Goal: Transaction & Acquisition: Purchase product/service

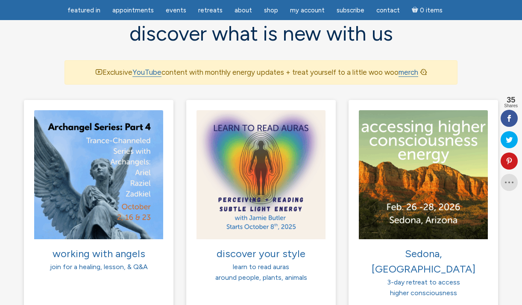
scroll to position [606, 0]
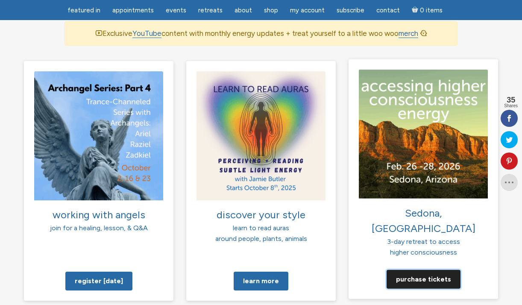
click at [440, 269] on link "Purchase tickets" at bounding box center [424, 278] width 74 height 19
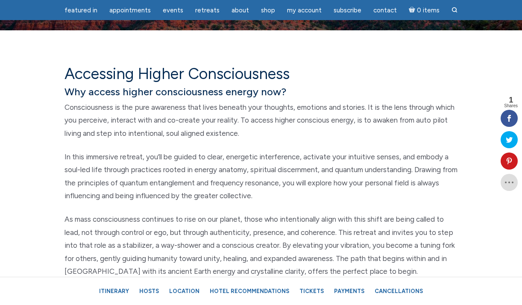
scroll to position [313, 0]
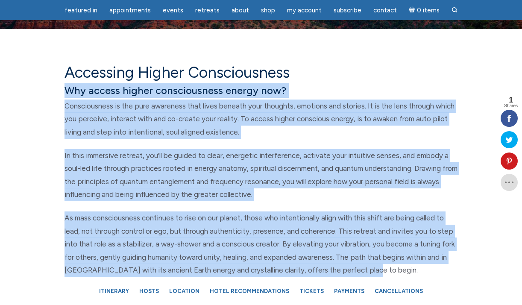
drag, startPoint x: 64, startPoint y: 89, endPoint x: 389, endPoint y: 271, distance: 372.1
click at [389, 271] on div "Accessing Higher Consciousness Why access higher consciousness energy now? Cons…" at bounding box center [261, 221] width 406 height 317
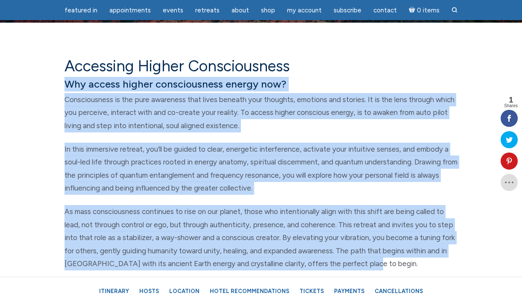
scroll to position [317, 0]
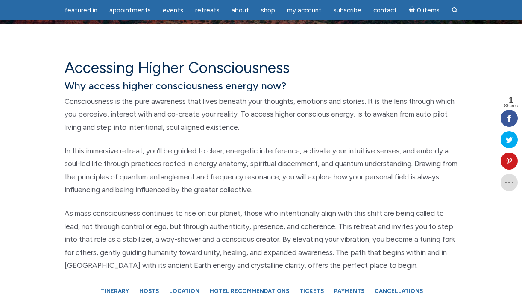
click at [73, 127] on p "Consciousness is the pure awareness that lives beneath your thoughts, emotions …" at bounding box center [260, 114] width 393 height 39
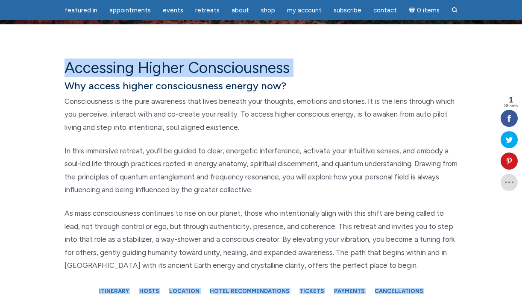
drag, startPoint x: 65, startPoint y: 85, endPoint x: 369, endPoint y: 277, distance: 359.0
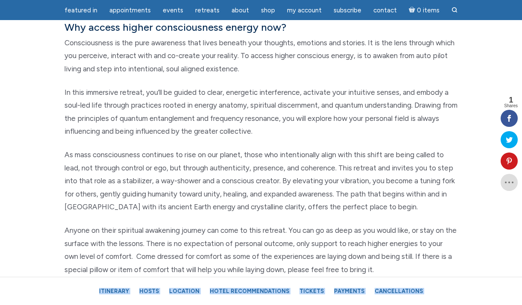
scroll to position [377, 0]
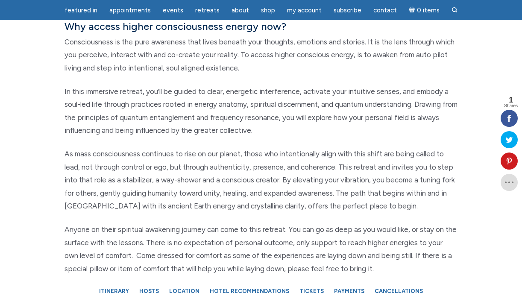
click at [396, 231] on p "Anyone on their spiritual awakening journey can come to this retreat. You can g…" at bounding box center [260, 249] width 393 height 52
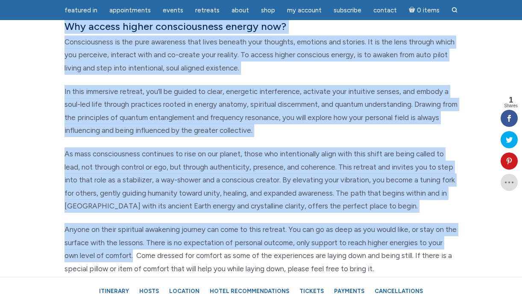
drag, startPoint x: 65, startPoint y: 23, endPoint x: 118, endPoint y: 257, distance: 239.9
click at [118, 257] on div "Accessing Higher Consciousness Why access higher consciousness energy now? Cons…" at bounding box center [261, 157] width 406 height 317
copy div "Lor ipsumd sitame consecteturad elitse doe? Temporincidid ut lab etdo magnaaliq…"
click at [339, 27] on h6 "Why access higher consciousness energy now?" at bounding box center [260, 26] width 393 height 15
